Goal: Task Accomplishment & Management: Manage account settings

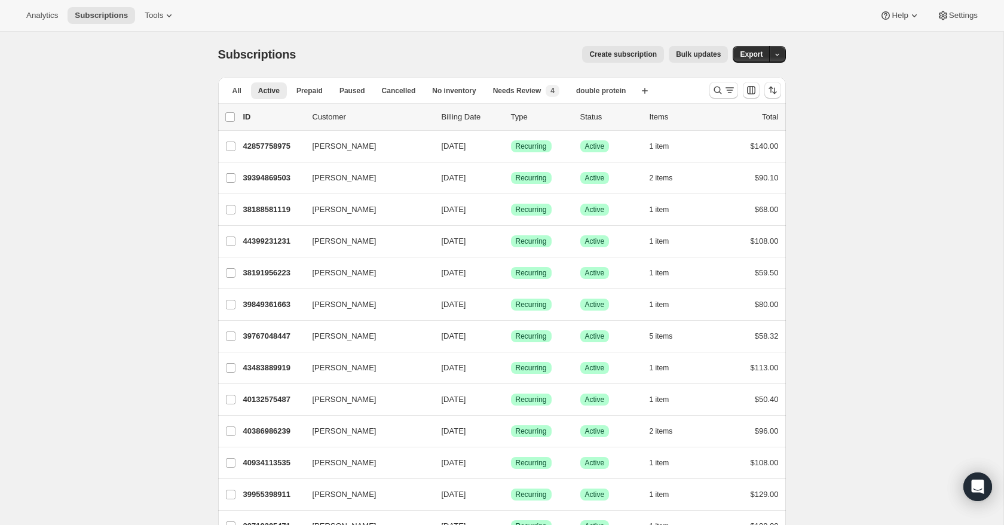
scroll to position [579, 0]
click at [313, 91] on span "Prepaid" at bounding box center [310, 91] width 26 height 10
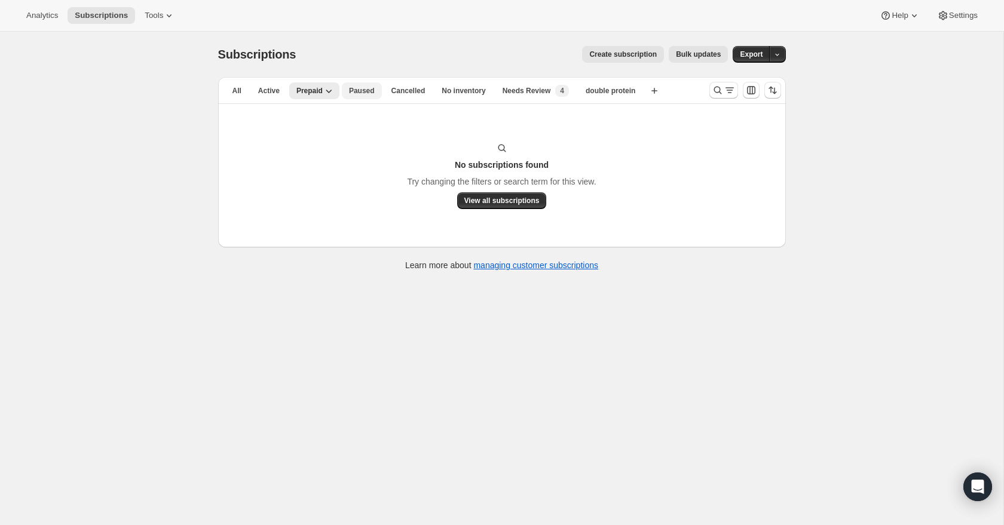
click at [351, 90] on span "Paused" at bounding box center [362, 91] width 26 height 10
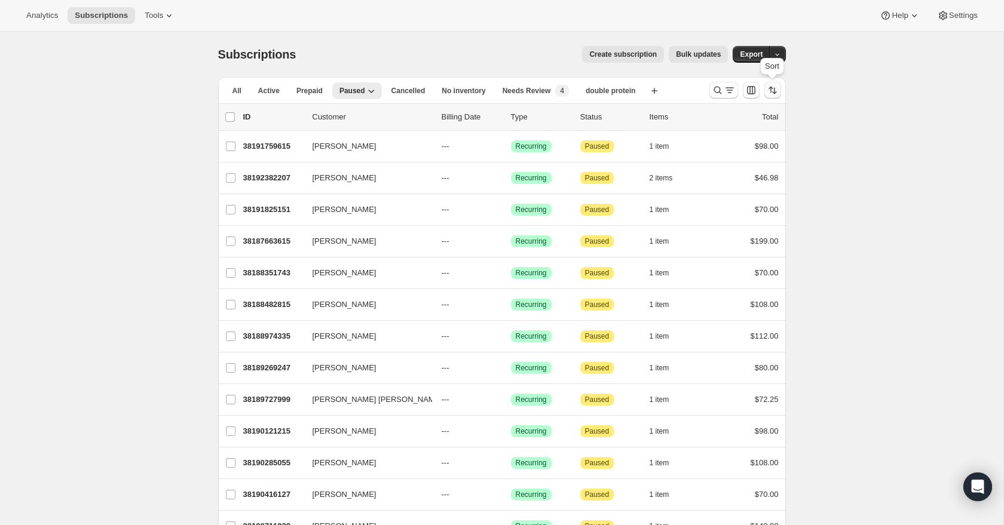
click at [772, 94] on icon "Sort the results" at bounding box center [773, 90] width 12 height 12
click at [748, 181] on span "Created date" at bounding box center [738, 179] width 45 height 9
click at [721, 176] on span "Created date" at bounding box center [738, 179] width 45 height 9
click at [701, 175] on input "Created date" at bounding box center [701, 175] width 1 height 1
radio input "true"
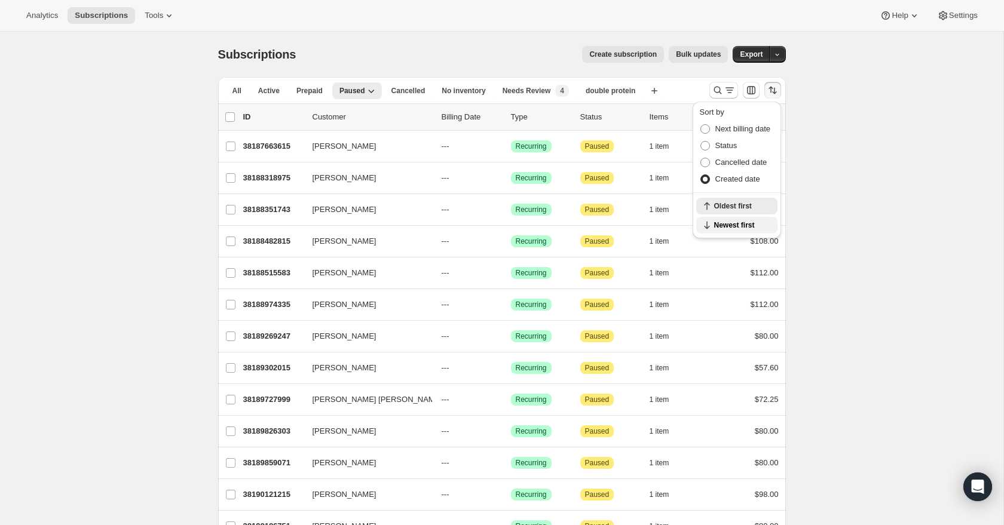
click at [737, 222] on span "Newest first" at bounding box center [742, 226] width 56 height 10
click at [415, 88] on span "Cancelled" at bounding box center [409, 91] width 34 height 10
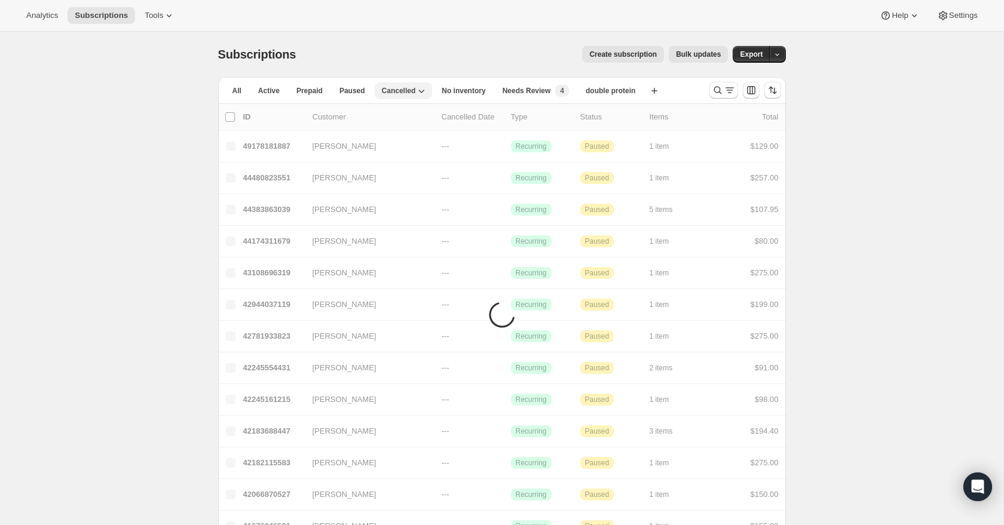
scroll to position [1, 0]
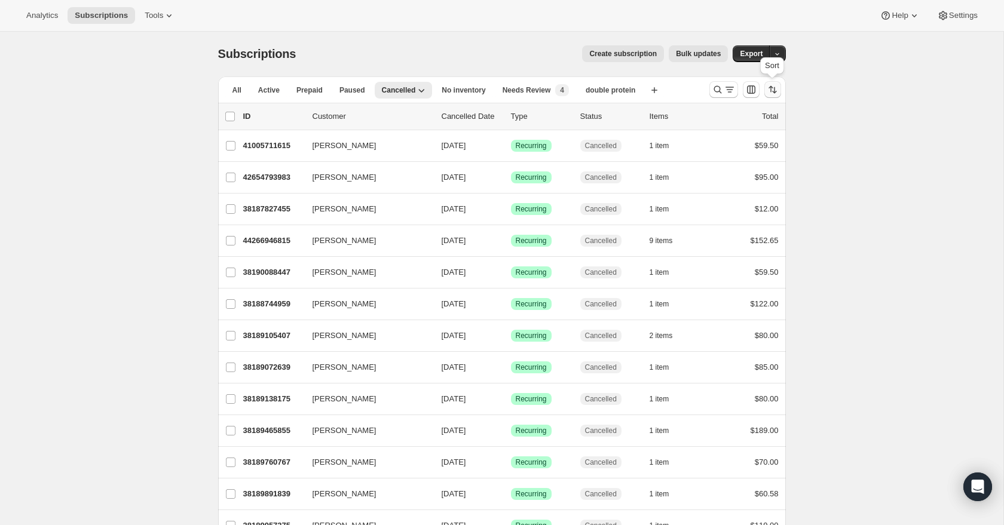
click at [772, 91] on icon "Sort the results" at bounding box center [773, 90] width 12 height 12
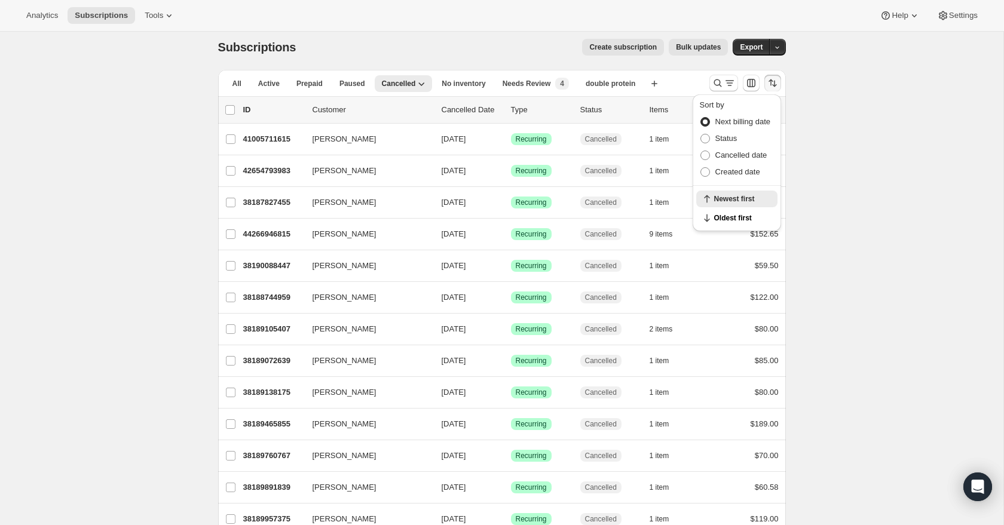
scroll to position [11, 0]
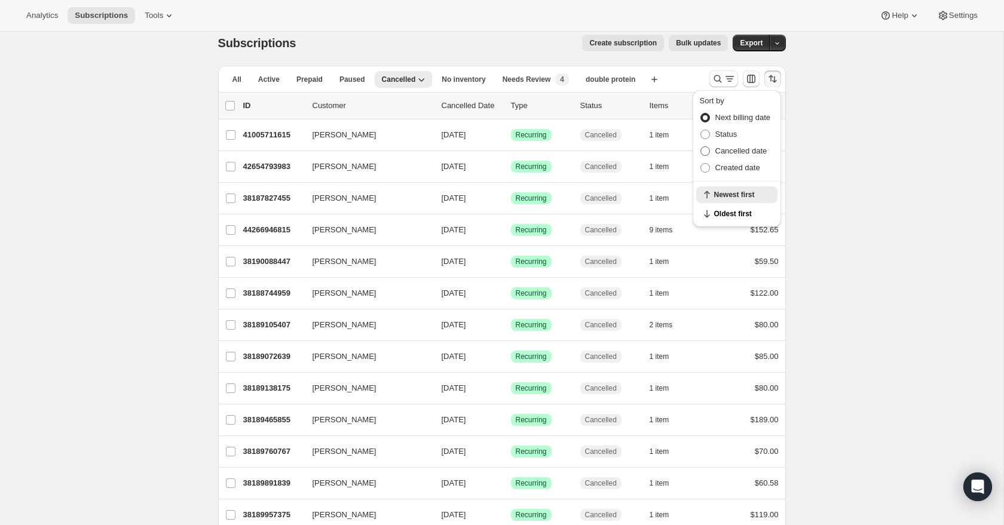
click at [751, 151] on span "Cancelled date" at bounding box center [742, 150] width 52 height 9
click at [701, 147] on input "Cancelled date" at bounding box center [701, 146] width 1 height 1
radio input "true"
click at [745, 212] on span "Newest first" at bounding box center [742, 214] width 56 height 10
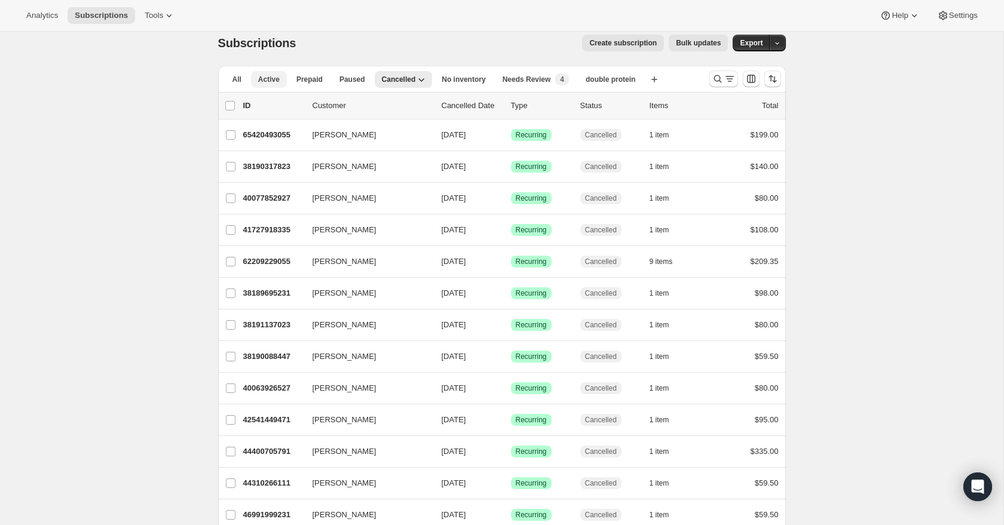
click at [255, 76] on button "Active" at bounding box center [269, 79] width 36 height 17
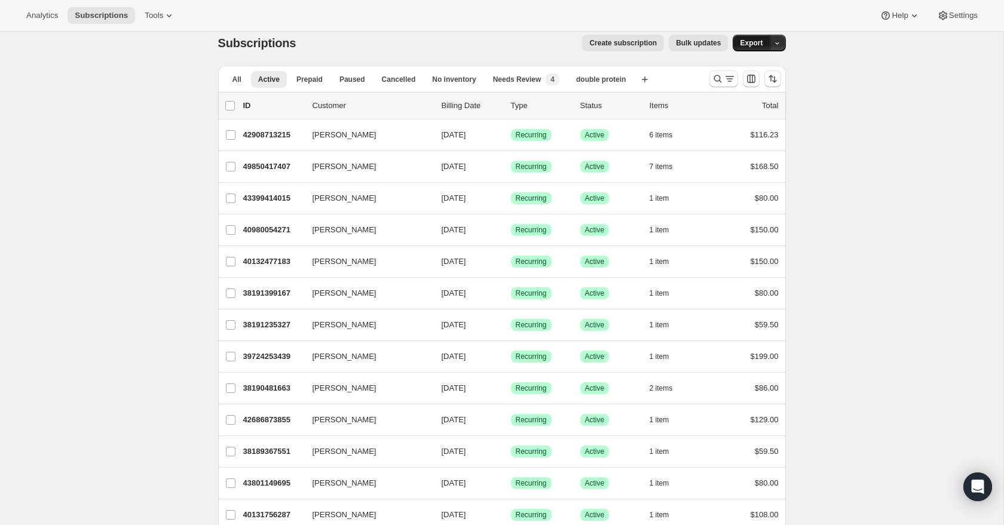
click at [756, 47] on span "Export" at bounding box center [751, 43] width 23 height 10
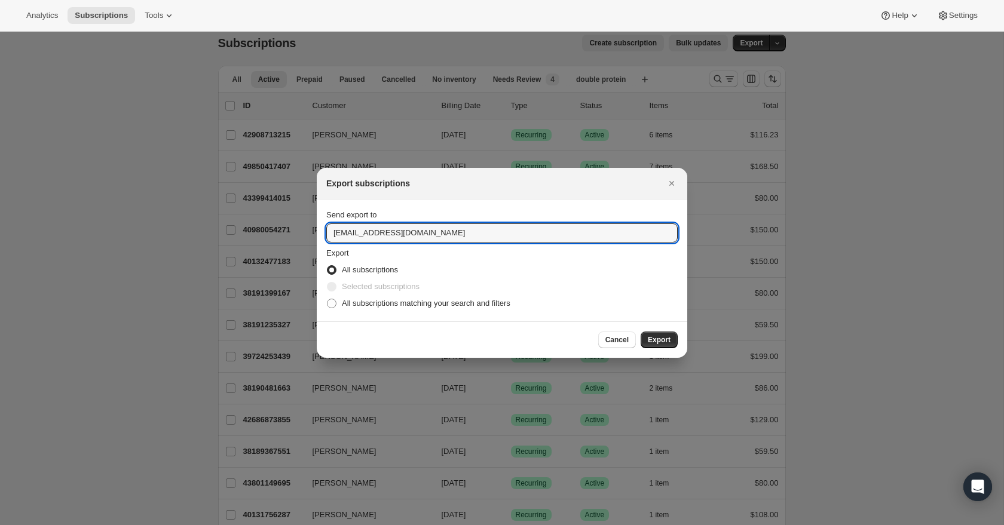
drag, startPoint x: 540, startPoint y: 233, endPoint x: 540, endPoint y: 219, distance: 13.8
click at [540, 219] on div "Send export to cravemealsnj@gmail.com" at bounding box center [502, 225] width 352 height 33
type input "derek@craveperformance.com"
drag, startPoint x: 363, startPoint y: 303, endPoint x: 400, endPoint y: 308, distance: 37.5
click at [363, 303] on span "All subscriptions matching your search and filters" at bounding box center [426, 303] width 169 height 9
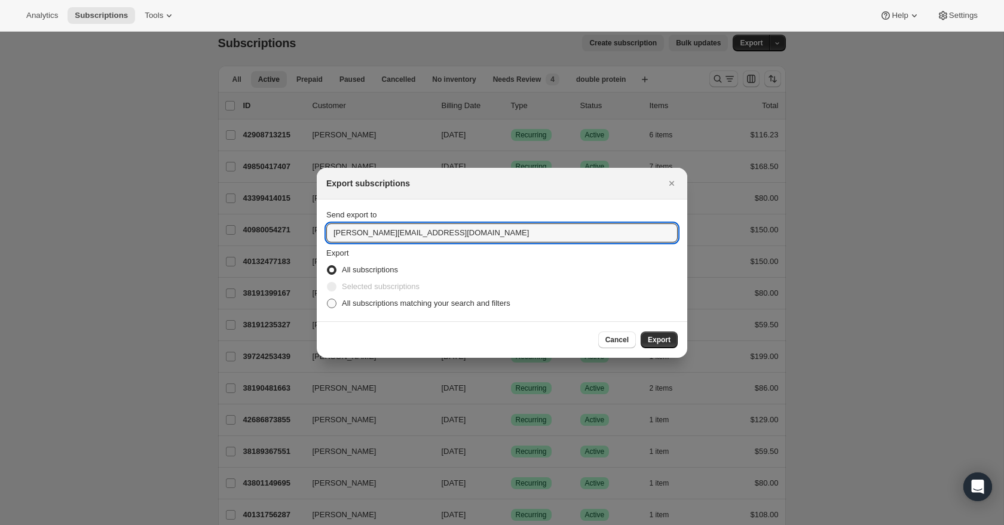
click at [328, 300] on input "All subscriptions matching your search and filters" at bounding box center [327, 299] width 1 height 1
radio input "true"
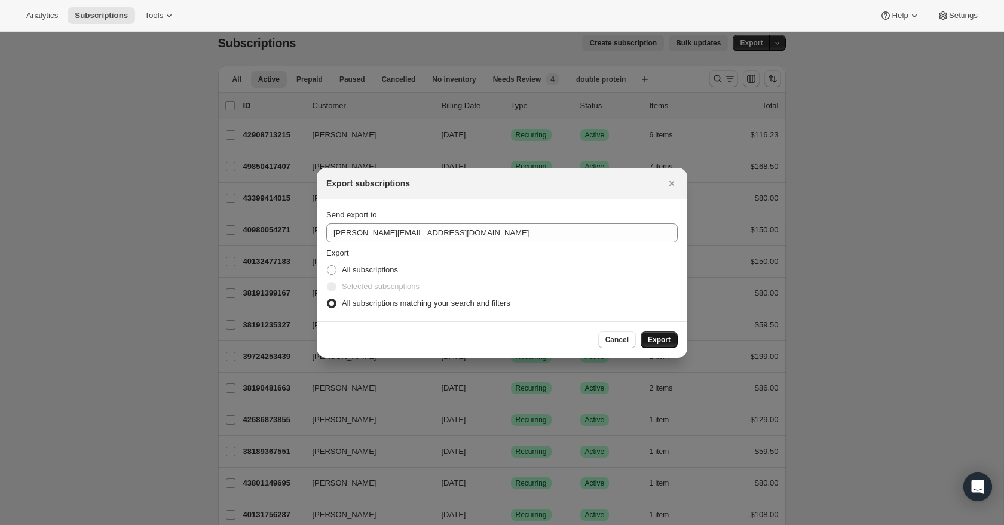
click at [670, 332] on button "Export" at bounding box center [659, 340] width 37 height 17
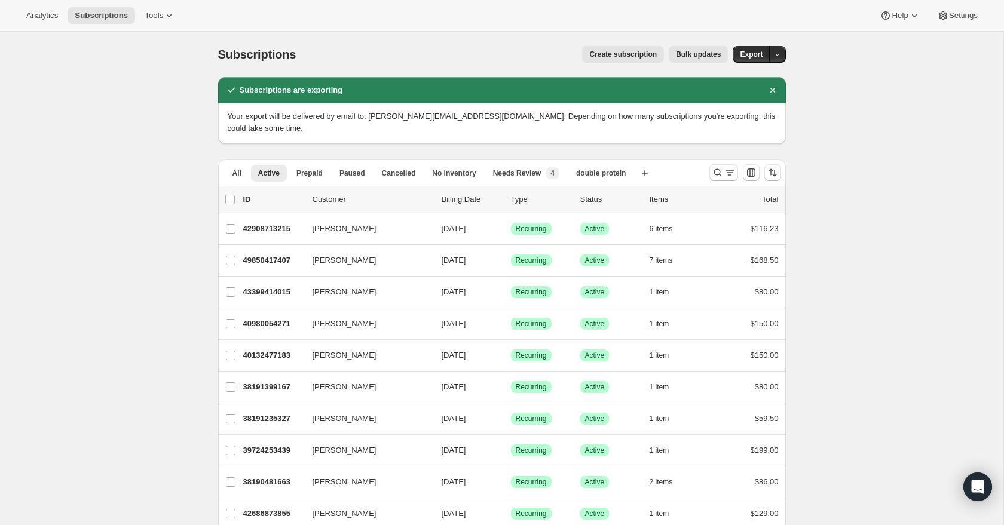
scroll to position [11, 0]
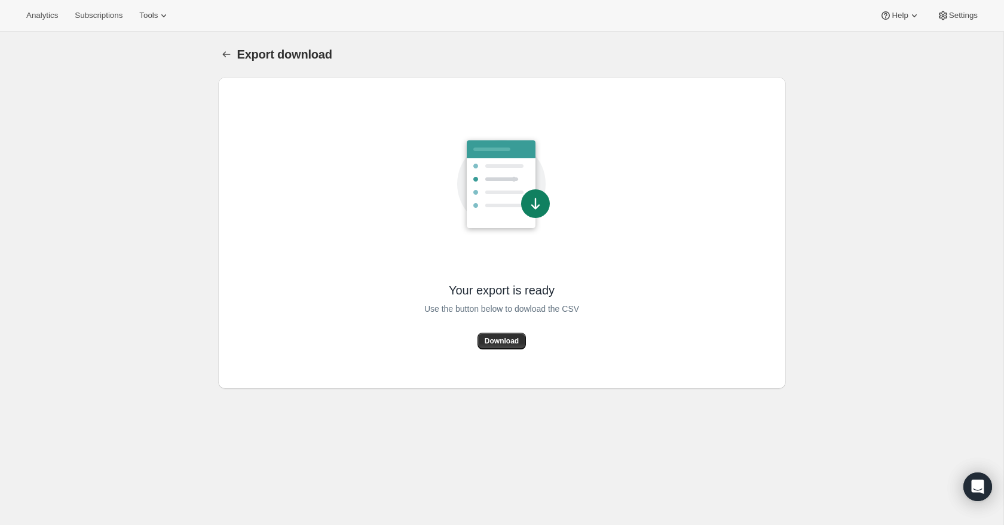
click at [500, 343] on span "Download" at bounding box center [502, 342] width 34 height 10
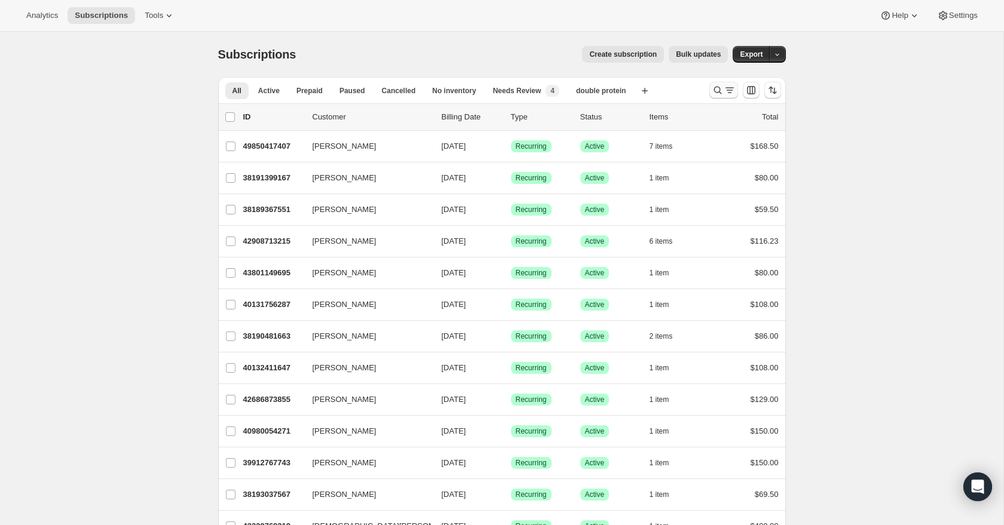
click at [725, 87] on icon "Search and filter results" at bounding box center [730, 90] width 12 height 12
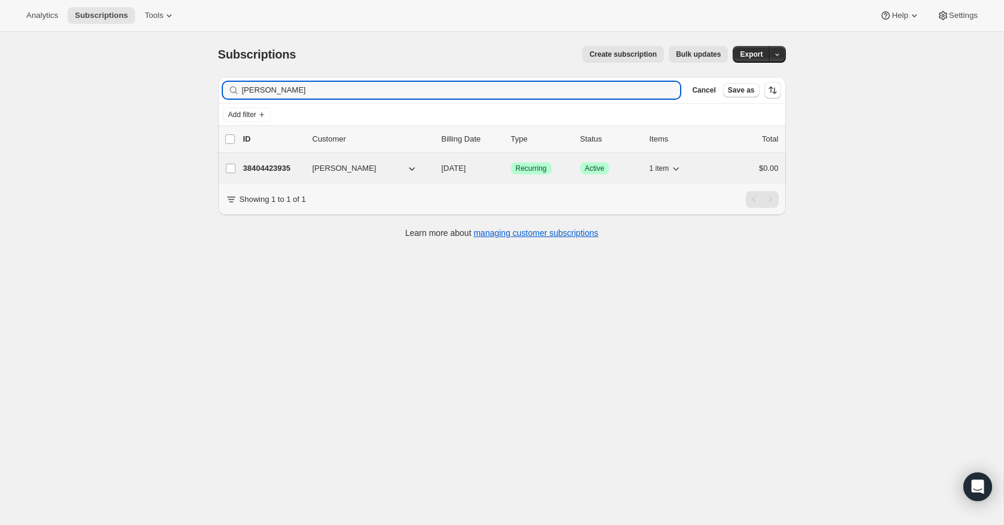
type input "fernand"
click at [280, 168] on p "38404423935" at bounding box center [273, 169] width 60 height 12
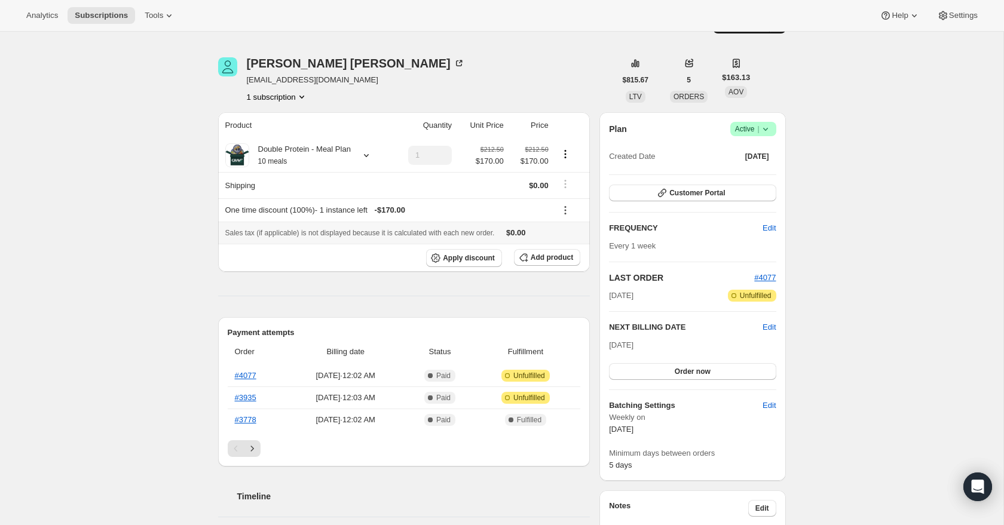
scroll to position [28, 0]
click at [459, 62] on icon at bounding box center [461, 64] width 4 height 4
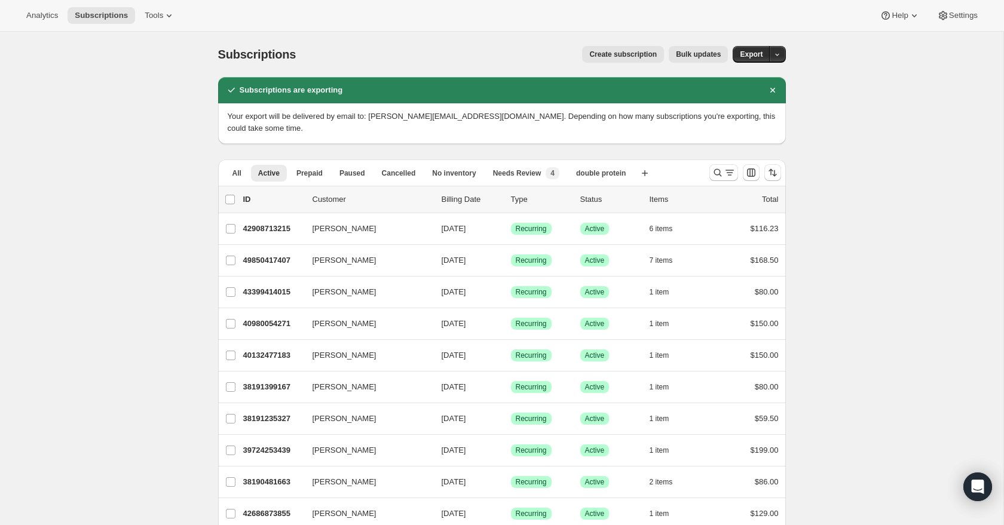
scroll to position [11, 0]
